Goal: Task Accomplishment & Management: Complete application form

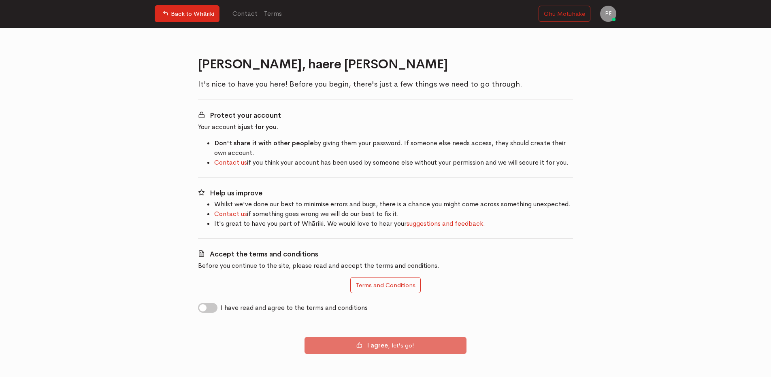
drag, startPoint x: 203, startPoint y: 310, endPoint x: 221, endPoint y: 314, distance: 17.8
click at [221, 314] on div "Nau mai, haere mai, Phebe It's nice to have you here! Before you begin, there's…" at bounding box center [385, 210] width 385 height 307
drag, startPoint x: 221, startPoint y: 314, endPoint x: 216, endPoint y: 311, distance: 5.3
click at [221, 311] on label "I have read and agree to the terms and conditions" at bounding box center [294, 308] width 147 height 10
click at [204, 311] on input "I have read and agree to the terms and conditions" at bounding box center [201, 307] width 6 height 8
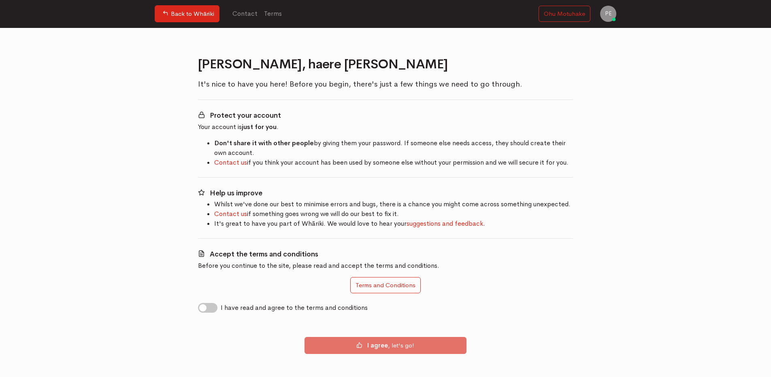
checkbox input "true"
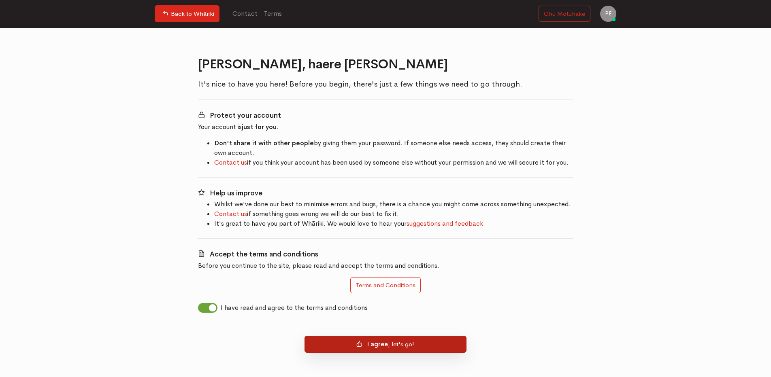
click at [368, 347] on b "I agree" at bounding box center [377, 344] width 21 height 8
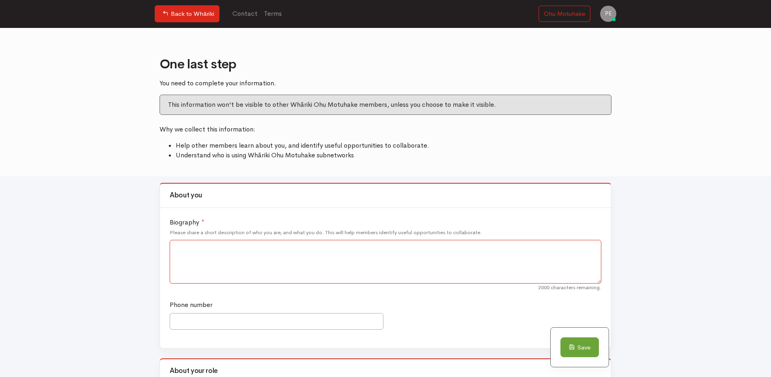
click at [200, 245] on textarea "Biography *" at bounding box center [385, 262] width 431 height 44
paste textarea "Phebe Eruera – Registered Nurse | Kaupapa Māori Health Leader | Mental Health S…"
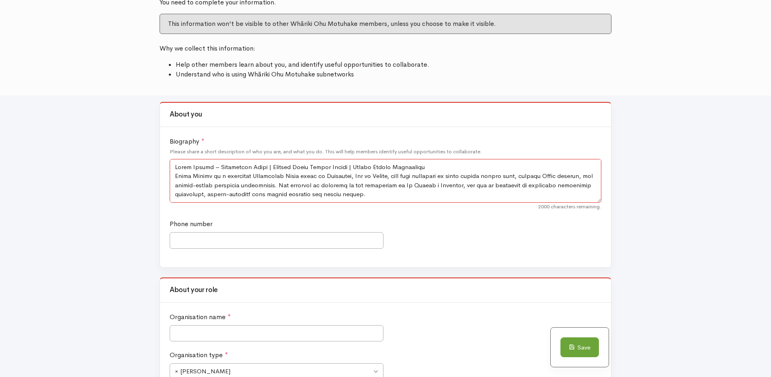
drag, startPoint x: 429, startPoint y: 167, endPoint x: 175, endPoint y: 170, distance: 254.2
click at [175, 170] on textarea "Biography *" at bounding box center [385, 181] width 431 height 44
type textarea "Phebe Eruera – Registered Nurse | Kaupapa Māori Health Leader | Mental Health S…"
click at [258, 236] on input "Phone number" at bounding box center [277, 240] width 214 height 17
type input "0274828065"
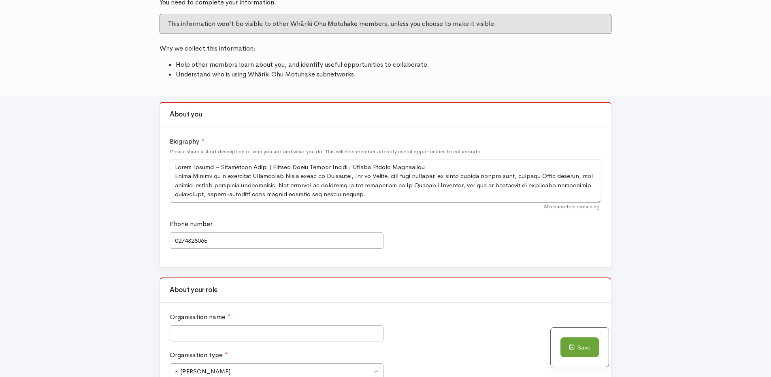
type input "Whakatane"
type input "Date of Notification: 11 July 2025, 3:05 PMNotified By: Desmond Hiwarau, Clinic…"
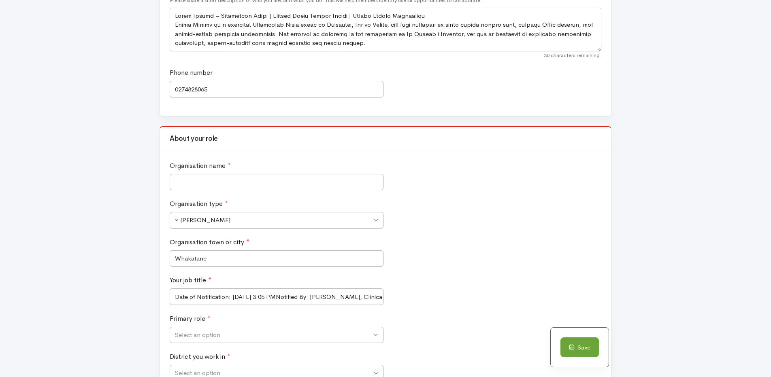
scroll to position [217, 0]
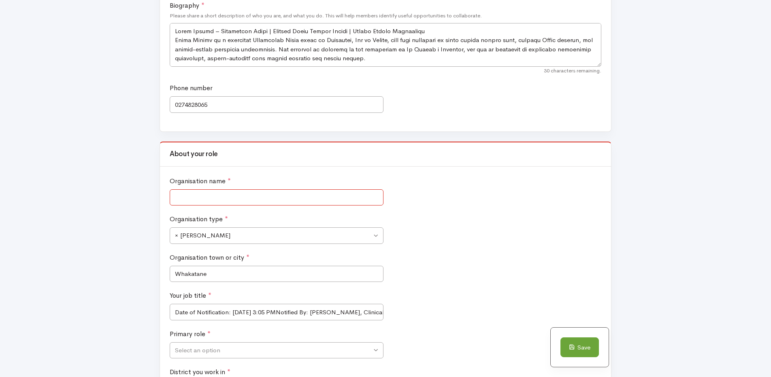
click at [241, 198] on input "Organisation name *" at bounding box center [277, 197] width 214 height 17
type input "Te Whatu Ora"
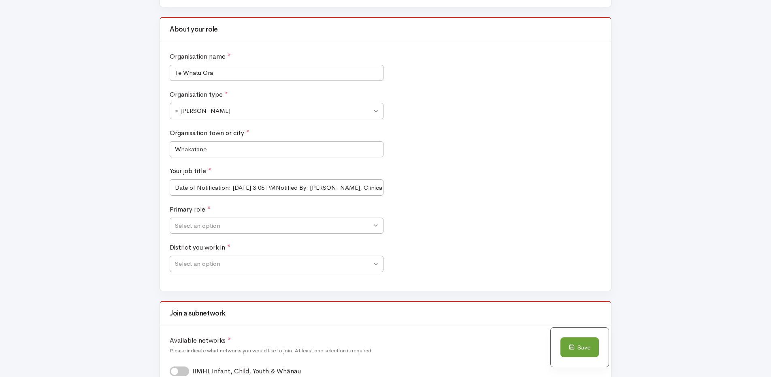
scroll to position [295, 0]
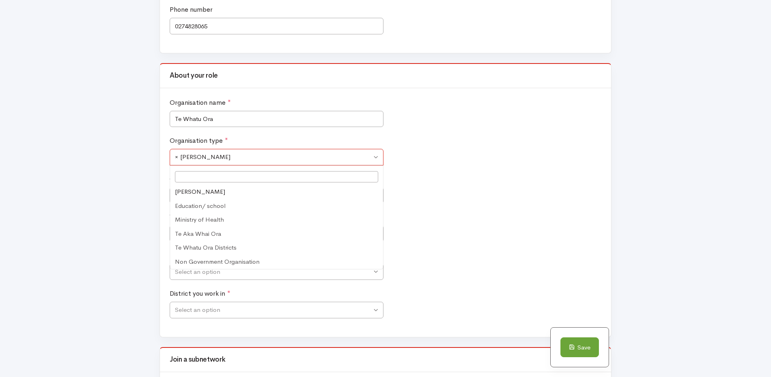
click at [378, 159] on span "× Ara Poutama" at bounding box center [277, 157] width 214 height 17
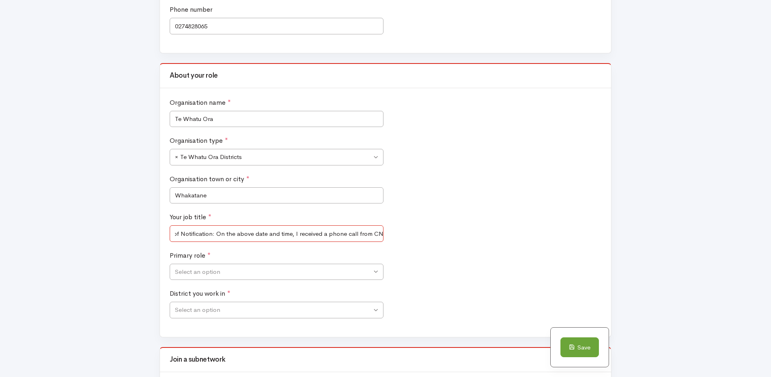
scroll to position [0, 359]
drag, startPoint x: 173, startPoint y: 233, endPoint x: 403, endPoint y: 245, distance: 230.2
click at [403, 245] on div "Your job title * Date of Notification: 11 July 2025, 3:05 PMNotified By: Desmon…" at bounding box center [386, 232] width 436 height 38
type input "Registered Nurse"
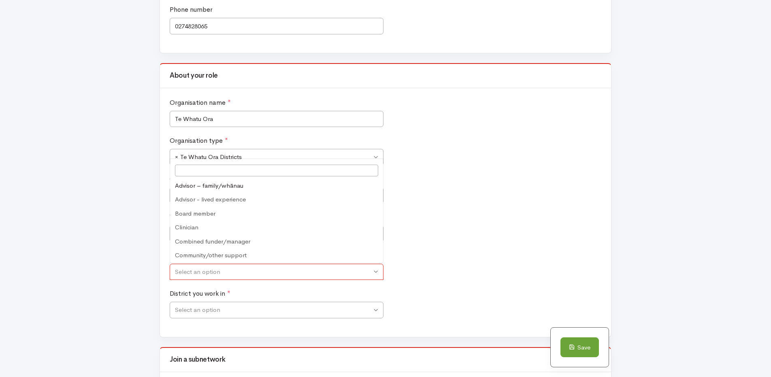
click at [208, 270] on span "Select an option" at bounding box center [197, 272] width 45 height 9
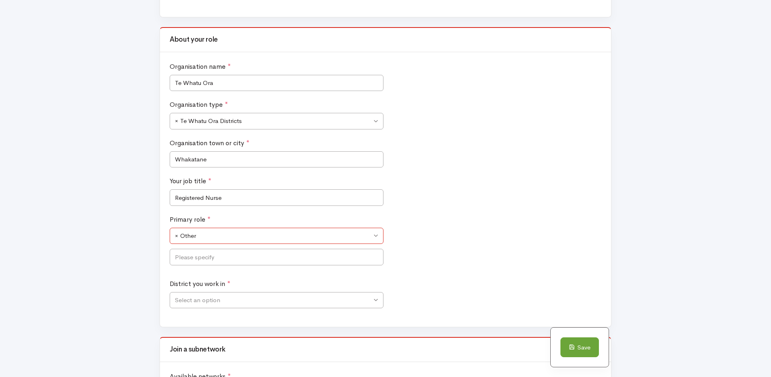
scroll to position [376, 0]
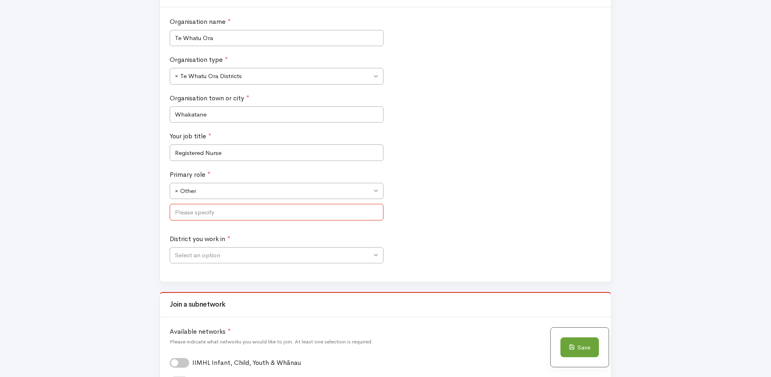
click at [246, 214] on input "text" at bounding box center [277, 212] width 214 height 17
type input "RN"
click at [233, 256] on span "Select an option" at bounding box center [273, 255] width 197 height 9
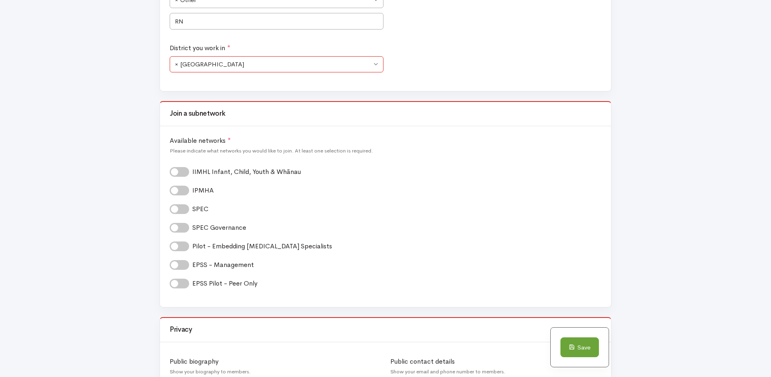
scroll to position [579, 0]
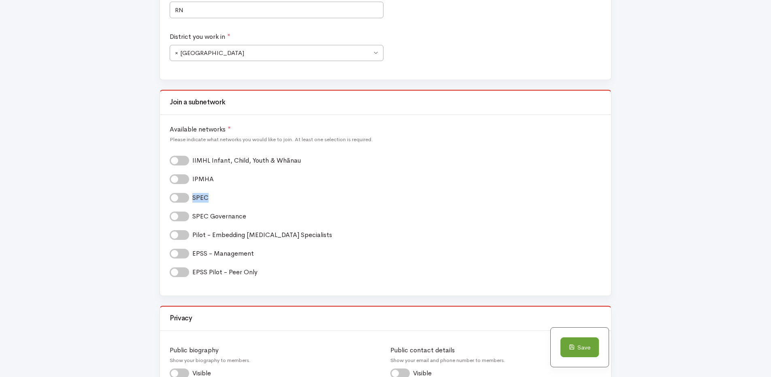
drag, startPoint x: 177, startPoint y: 199, endPoint x: 184, endPoint y: 199, distance: 6.5
click at [192, 199] on label "SPEC *" at bounding box center [202, 198] width 21 height 10
drag, startPoint x: 184, startPoint y: 199, endPoint x: 190, endPoint y: 200, distance: 6.2
click at [190, 200] on div "SPEC *" at bounding box center [385, 198] width 431 height 10
drag, startPoint x: 190, startPoint y: 200, endPoint x: 196, endPoint y: 205, distance: 8.3
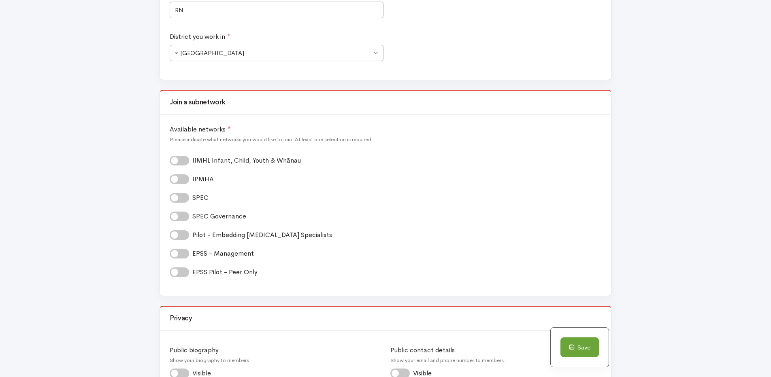
click at [196, 205] on div "Available networks * Please indicate what networks you would like to join. At l…" at bounding box center [385, 205] width 451 height 181
drag, startPoint x: 196, startPoint y: 205, endPoint x: 174, endPoint y: 198, distance: 22.9
click at [192, 198] on label "SPEC *" at bounding box center [202, 198] width 21 height 10
click at [174, 198] on input "SPEC *" at bounding box center [173, 197] width 6 height 8
checkbox input "true"
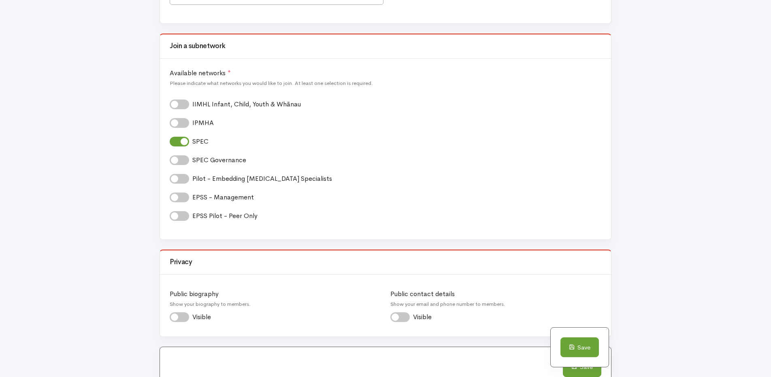
scroll to position [723, 0]
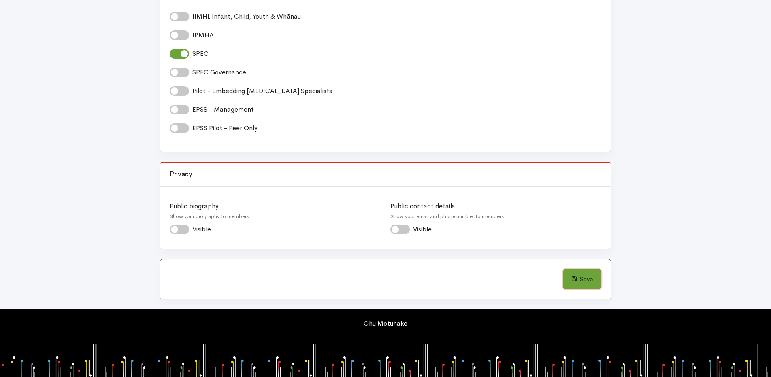
click at [580, 278] on button "Save" at bounding box center [582, 279] width 38 height 20
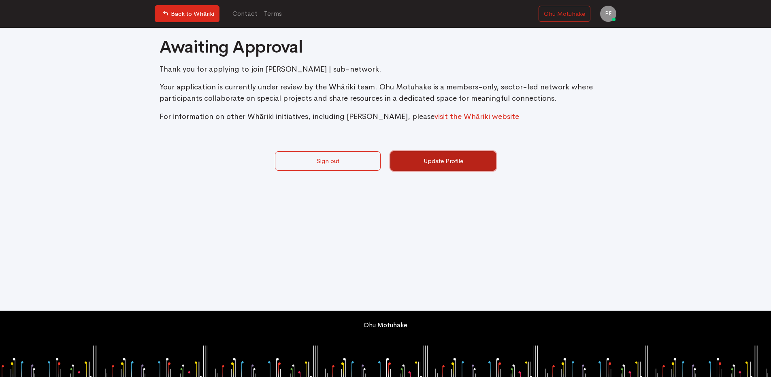
click at [455, 168] on link "Update Profile" at bounding box center [443, 161] width 106 height 20
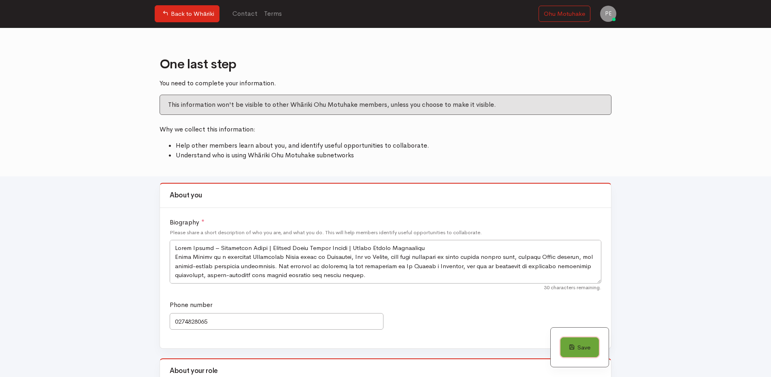
click at [588, 348] on button "Save" at bounding box center [579, 348] width 38 height 20
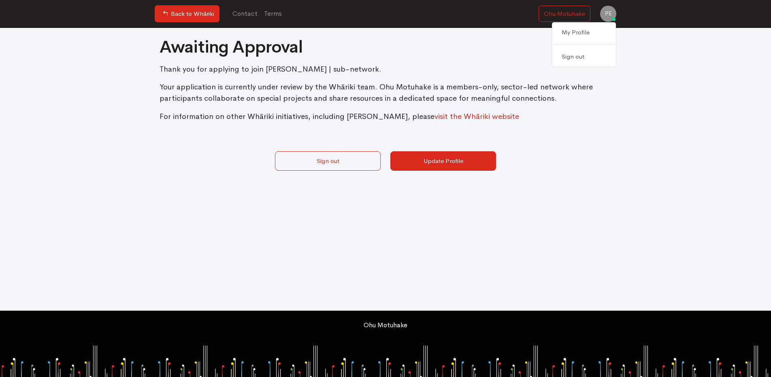
click at [608, 15] on span "PE" at bounding box center [608, 14] width 16 height 16
click at [597, 34] on link "My Profile" at bounding box center [584, 33] width 64 height 14
click at [581, 33] on link "My Profile" at bounding box center [584, 33] width 64 height 14
click at [581, 13] on link "Ohu Motuhake" at bounding box center [564, 14] width 52 height 17
click at [251, 13] on link "Contact" at bounding box center [245, 14] width 32 height 18
